Goal: Task Accomplishment & Management: Manage account settings

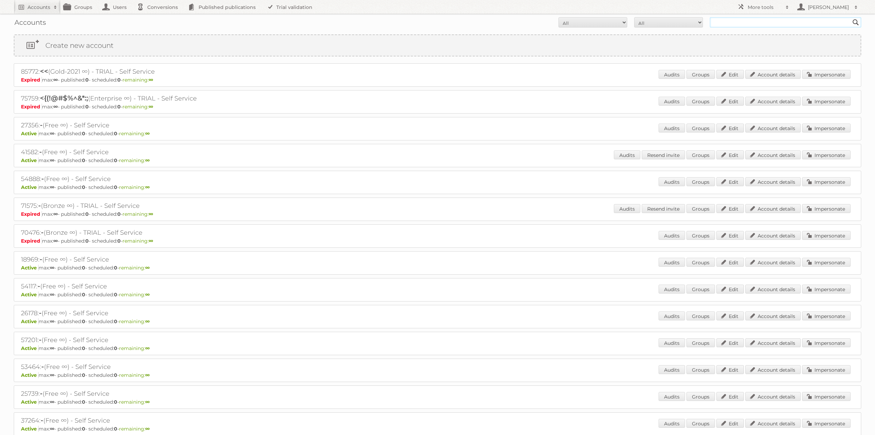
click at [727, 24] on input "text" at bounding box center [785, 22] width 151 height 10
type input "[PERSON_NAME]"
click at [779, 22] on input "[PERSON_NAME]" at bounding box center [785, 22] width 151 height 10
click at [851, 17] on input "Search" at bounding box center [856, 22] width 10 height 10
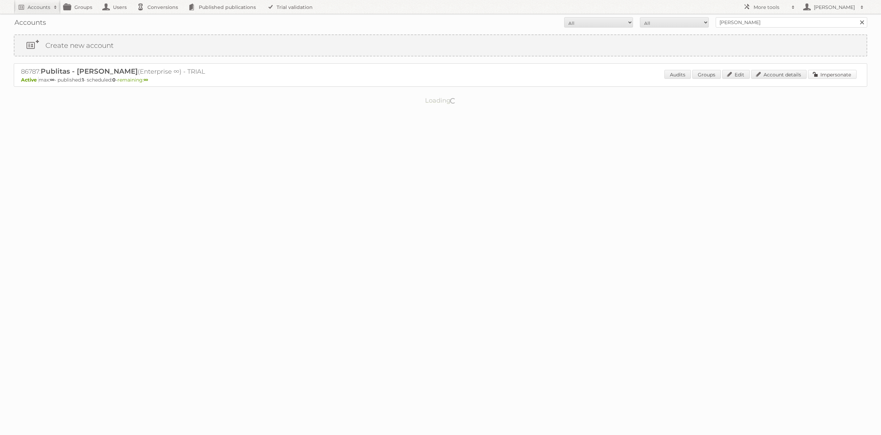
click at [833, 78] on link "Impersonate" at bounding box center [832, 74] width 49 height 9
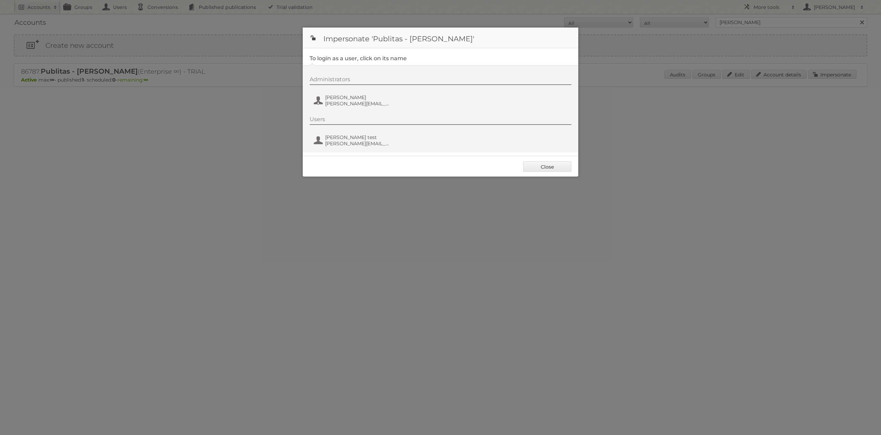
drag, startPoint x: 542, startPoint y: 167, endPoint x: 578, endPoint y: 149, distance: 39.9
click at [542, 166] on link "Close" at bounding box center [547, 166] width 48 height 10
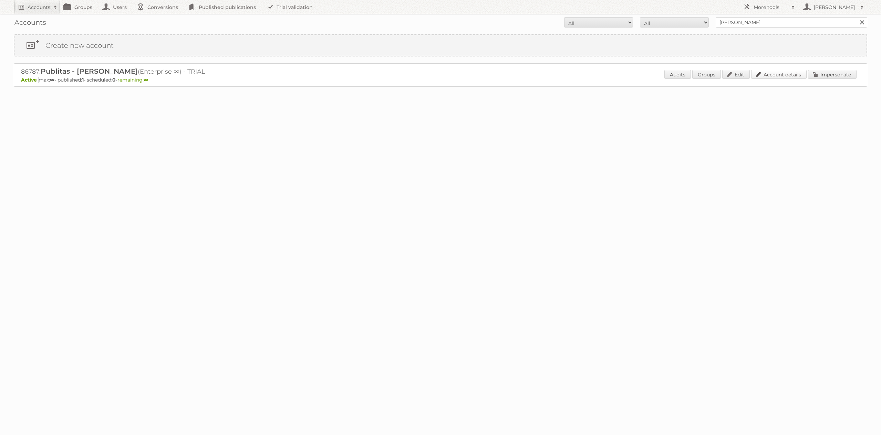
click at [793, 74] on link "Account details" at bounding box center [778, 74] width 55 height 9
